Goal: Use online tool/utility: Utilize a website feature to perform a specific function

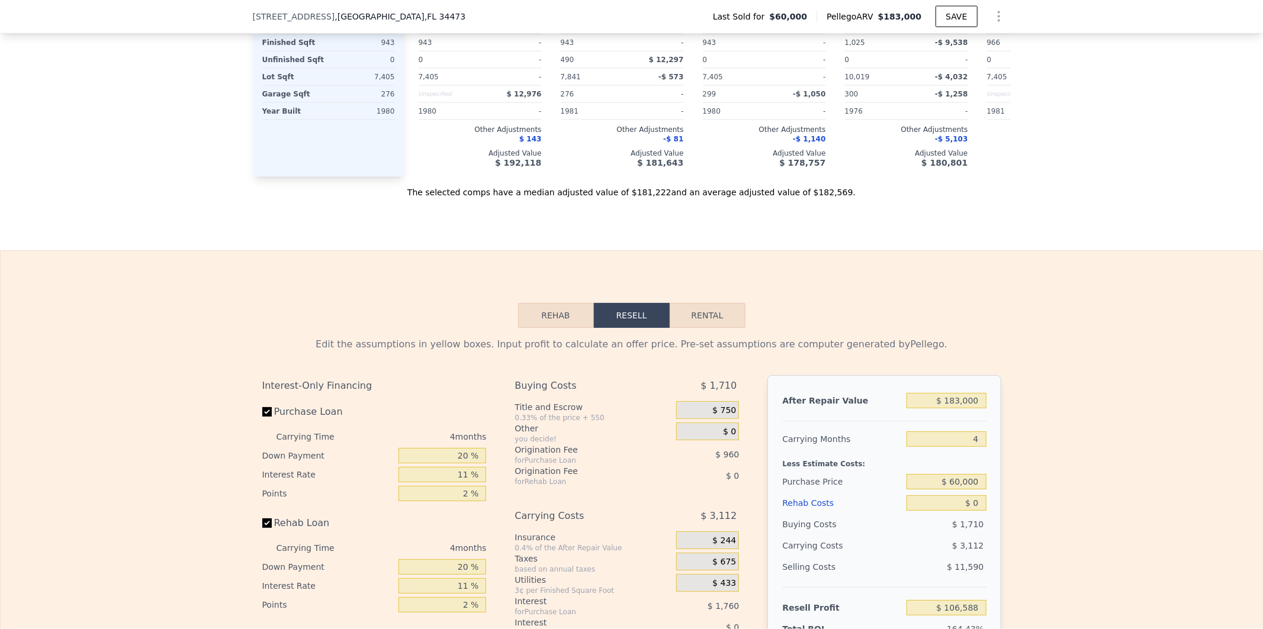
scroll to position [1399, 0]
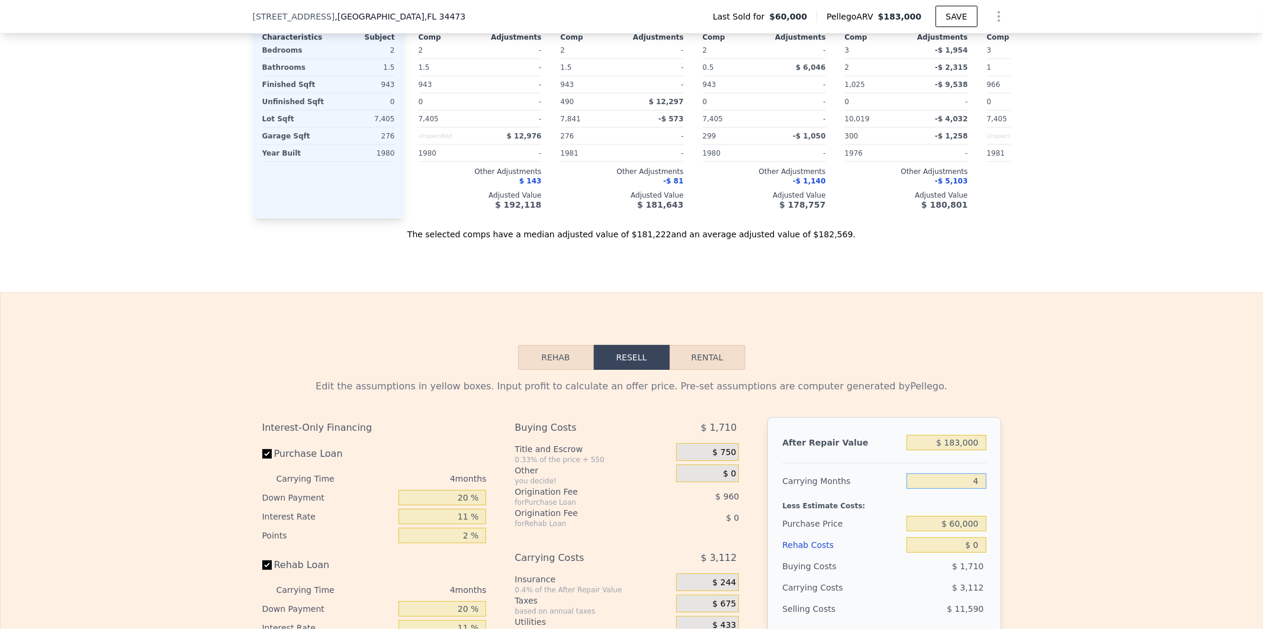
drag, startPoint x: 934, startPoint y: 500, endPoint x: 1034, endPoint y: 509, distance: 101.0
click at [1031, 509] on div "Edit the assumptions in yellow boxes. Input profit to calculate an offer price.…" at bounding box center [632, 590] width 1262 height 440
type input "5"
type input "$ 105,810"
type input "5"
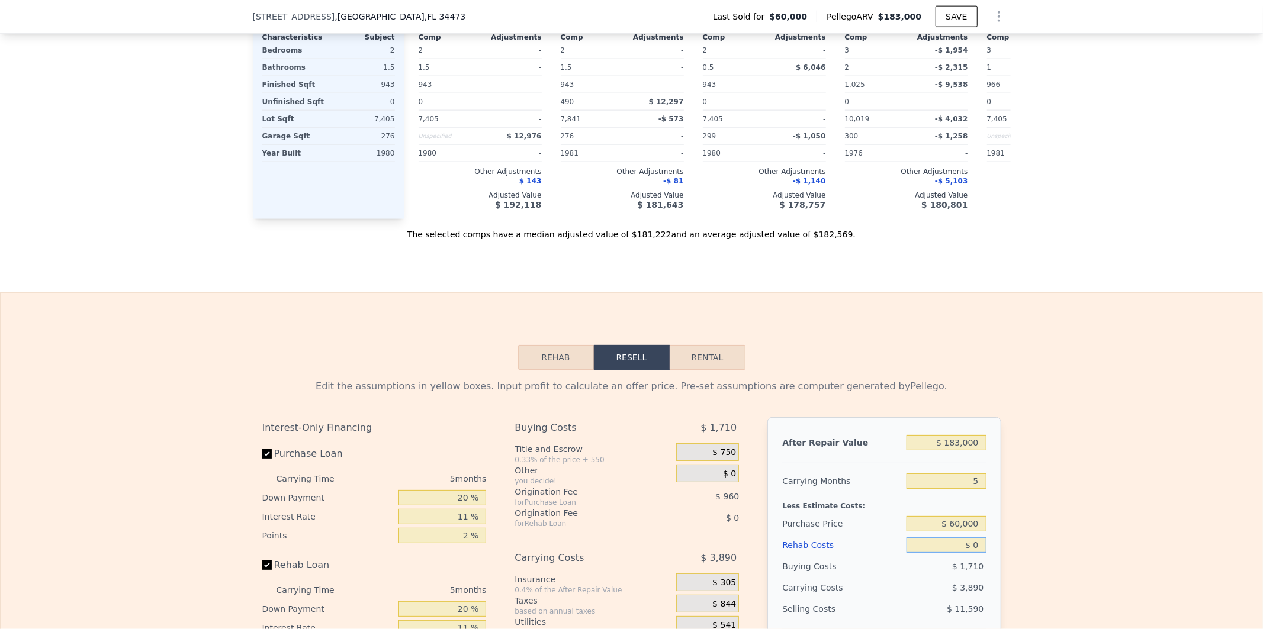
drag, startPoint x: 943, startPoint y: 563, endPoint x: 1018, endPoint y: 574, distance: 76.0
click at [1012, 578] on div "Edit the assumptions in yellow boxes. Input profit to calculate an offer price.…" at bounding box center [632, 590] width 1262 height 440
type input "$ 2"
type input "$ 105,808"
type input "$ 25"
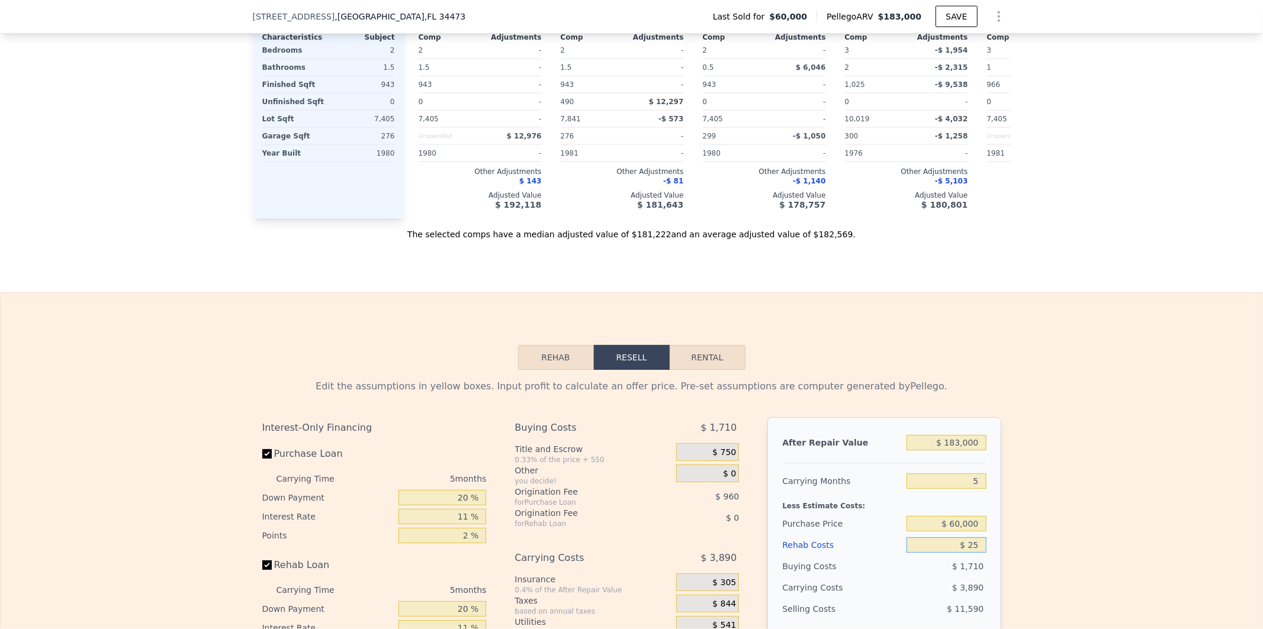
type input "$ 105,785"
type input "$ 250"
type input "$ 105,546"
type input "$ 2,500"
type input "$ 103,180"
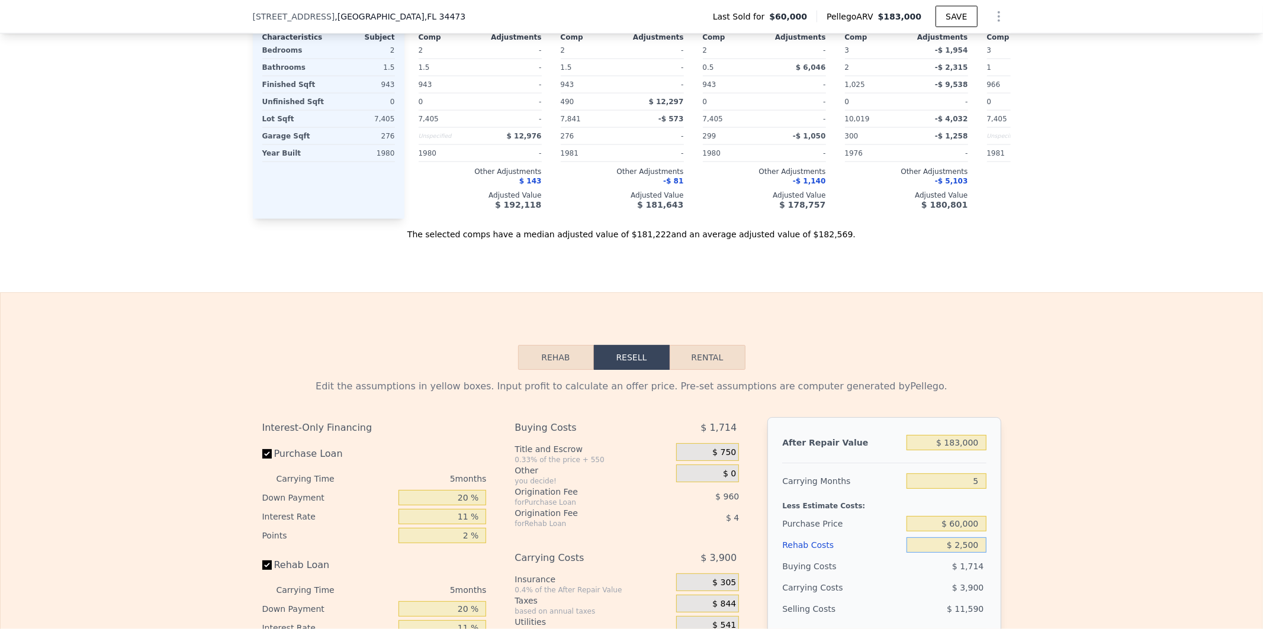
type input "$ 25,000"
type input "$ 79,495"
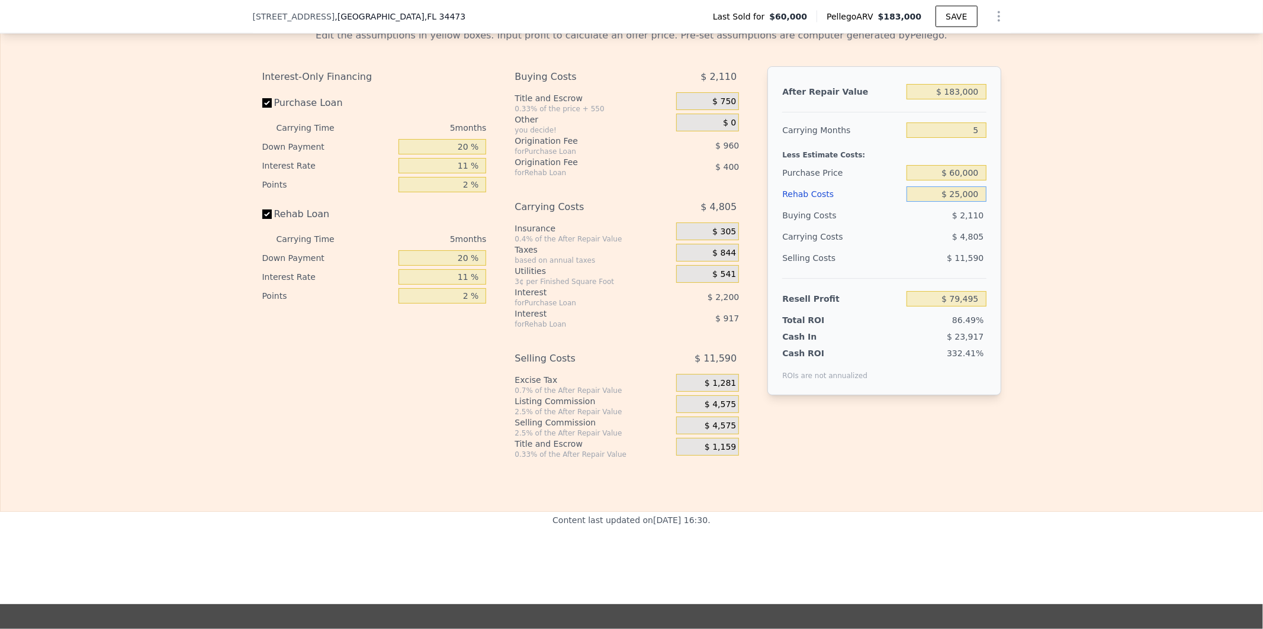
type input "$ 25,000"
drag, startPoint x: 926, startPoint y: 326, endPoint x: 1005, endPoint y: 324, distance: 79.3
click at [1005, 324] on div "Edit the assumptions in yellow boxes. Input profit to calculate an offer price.…" at bounding box center [632, 239] width 1262 height 440
type input "$ 65,000"
type input "$ 73,724"
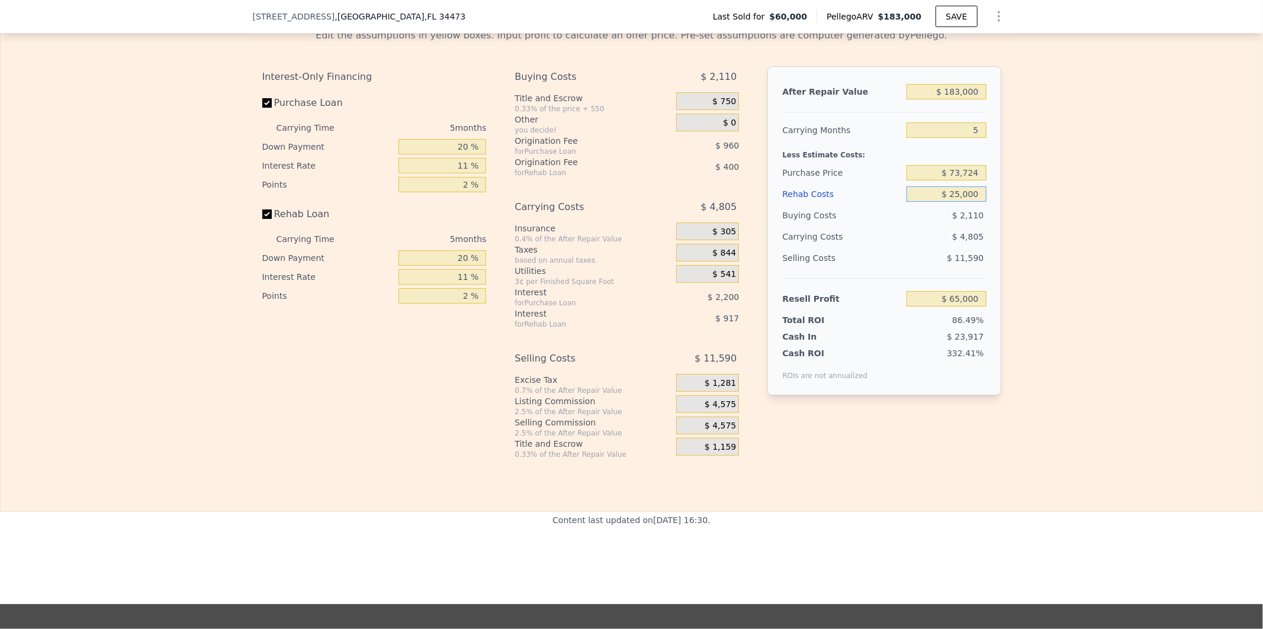
click at [933, 202] on input "$ 25,000" at bounding box center [945, 193] width 79 height 15
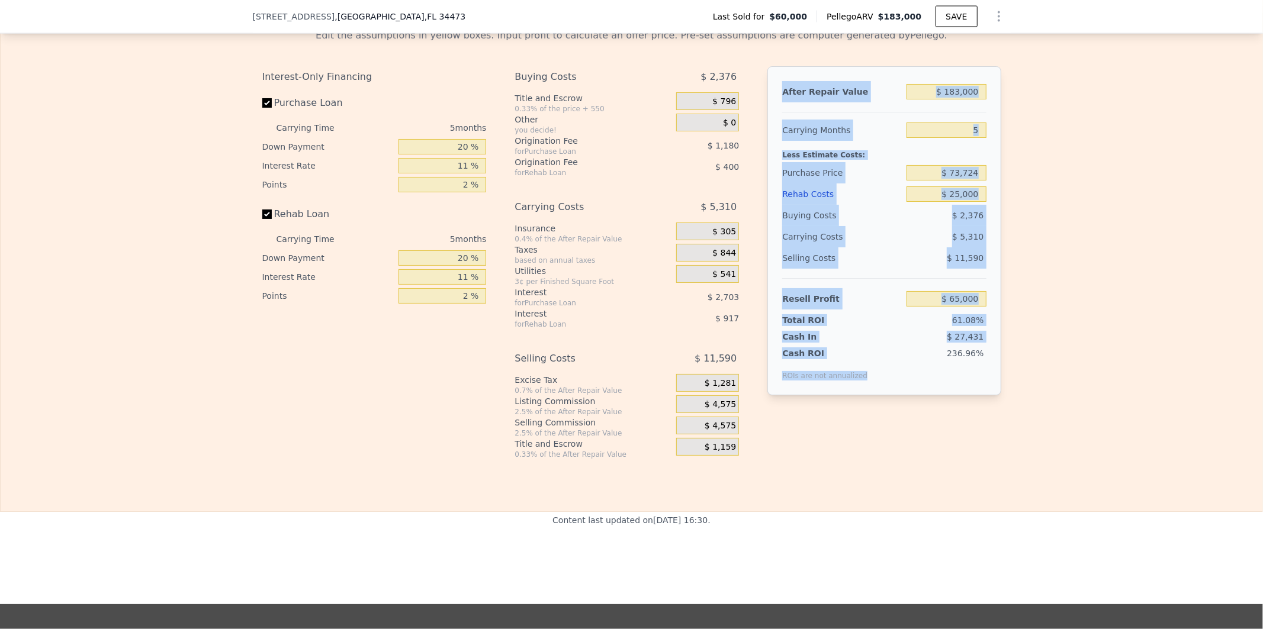
drag, startPoint x: 859, startPoint y: 398, endPoint x: 803, endPoint y: 110, distance: 293.0
click at [779, 105] on div "After Repair Value $ 183,000 Carrying Months 5 Less Estimate Costs: Purchase Pr…" at bounding box center [883, 230] width 233 height 329
copy div "After Repair Value Carrying Months Less Estimate Costs: Purchase Price Rehab Co…"
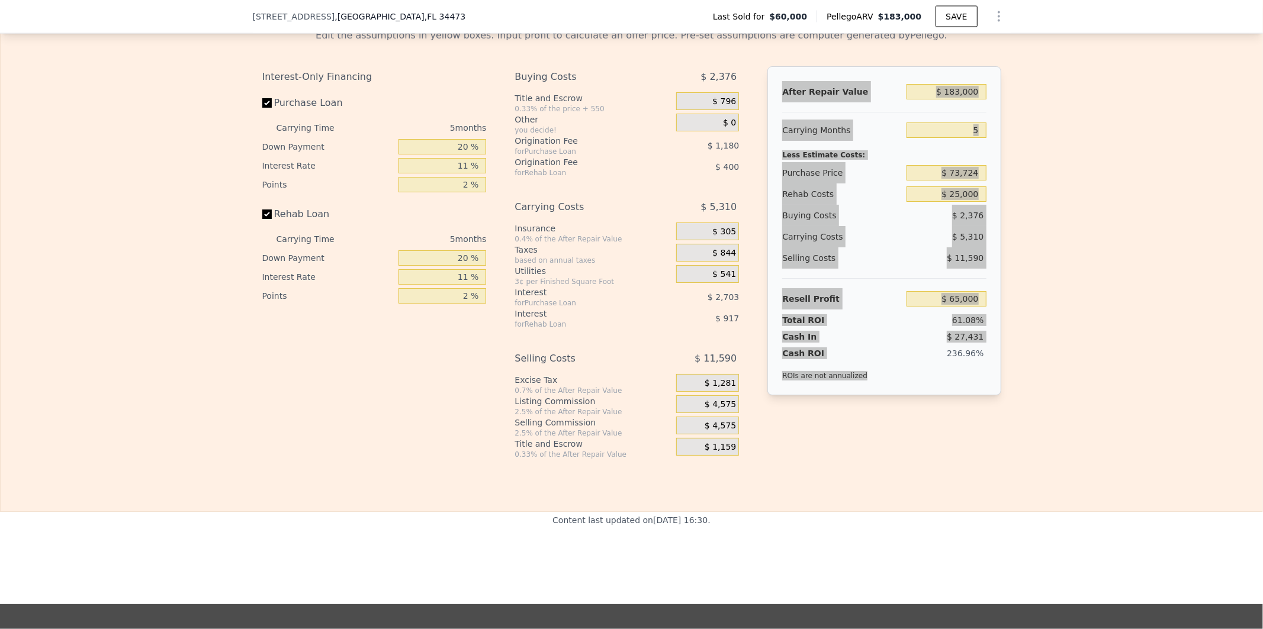
type input "4"
type input "$ 0"
type input "$ 106,588"
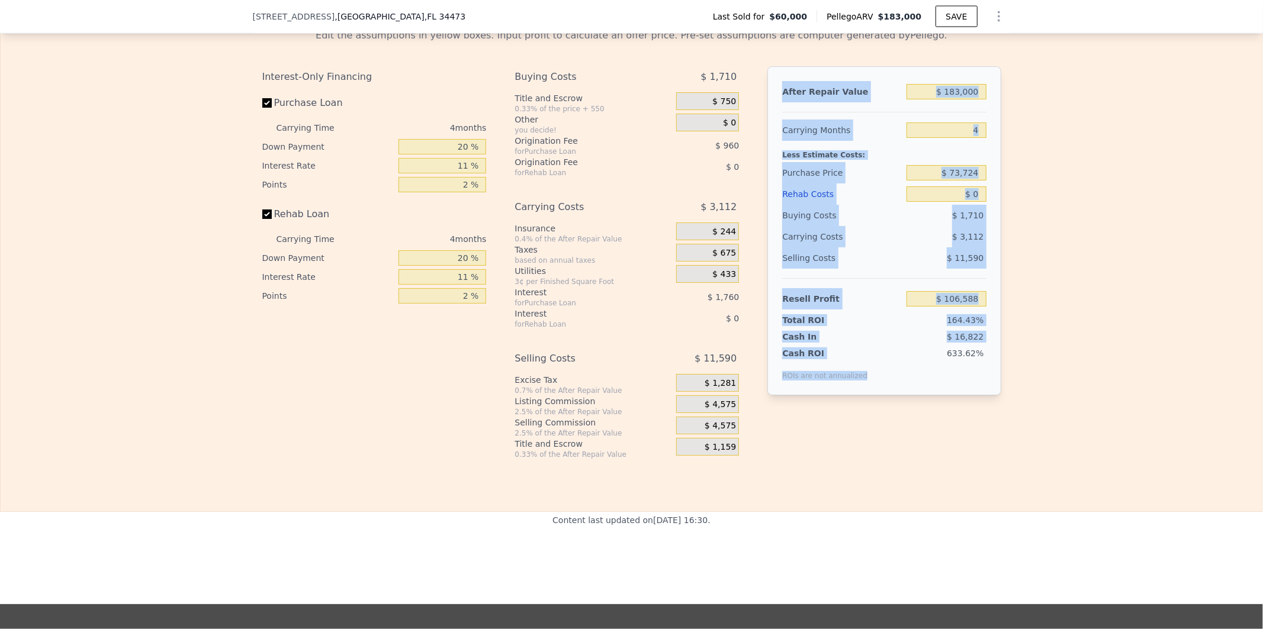
click at [1072, 356] on div "Edit the assumptions in yellow boxes. Input profit to calculate an offer price.…" at bounding box center [632, 239] width 1262 height 440
